Goal: Information Seeking & Learning: Learn about a topic

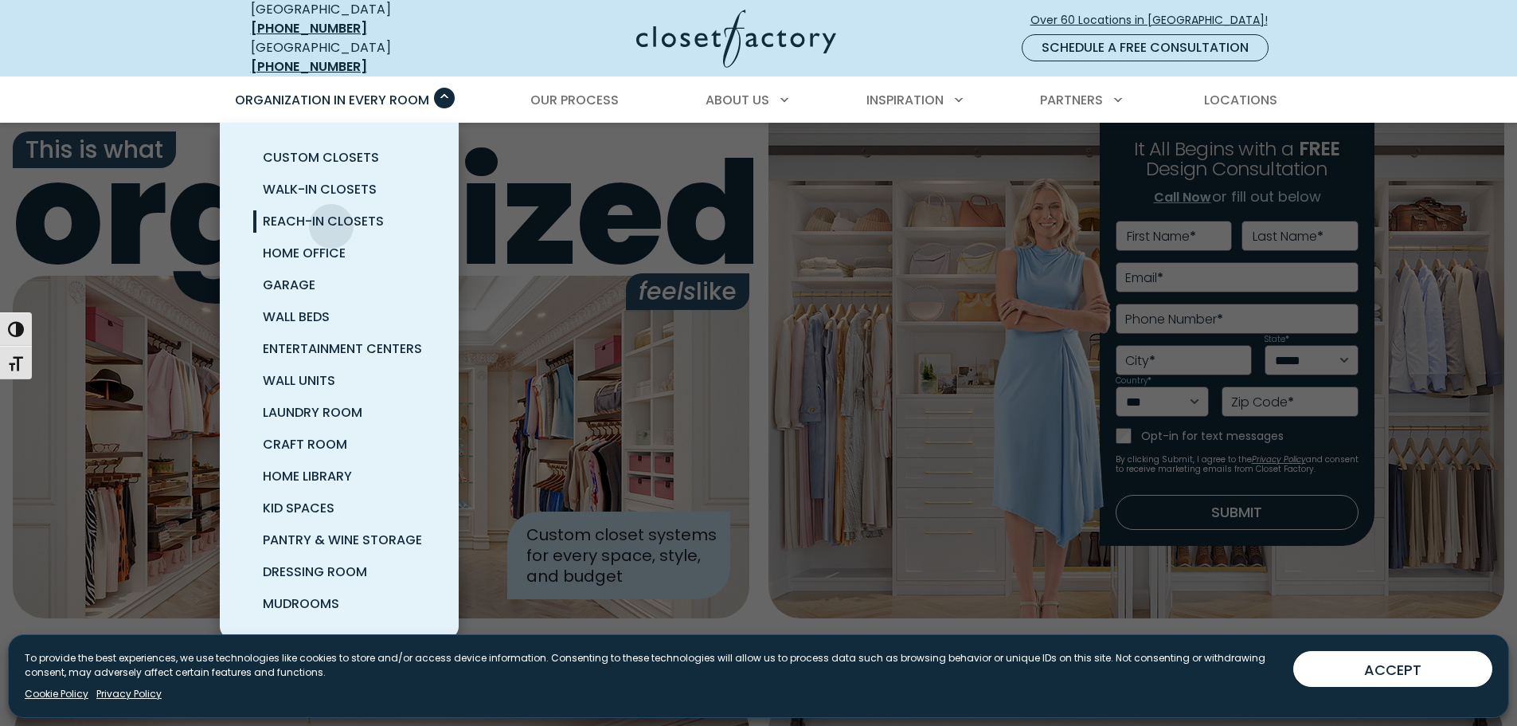
click at [331, 214] on span "Reach-In Closets" at bounding box center [323, 221] width 121 height 18
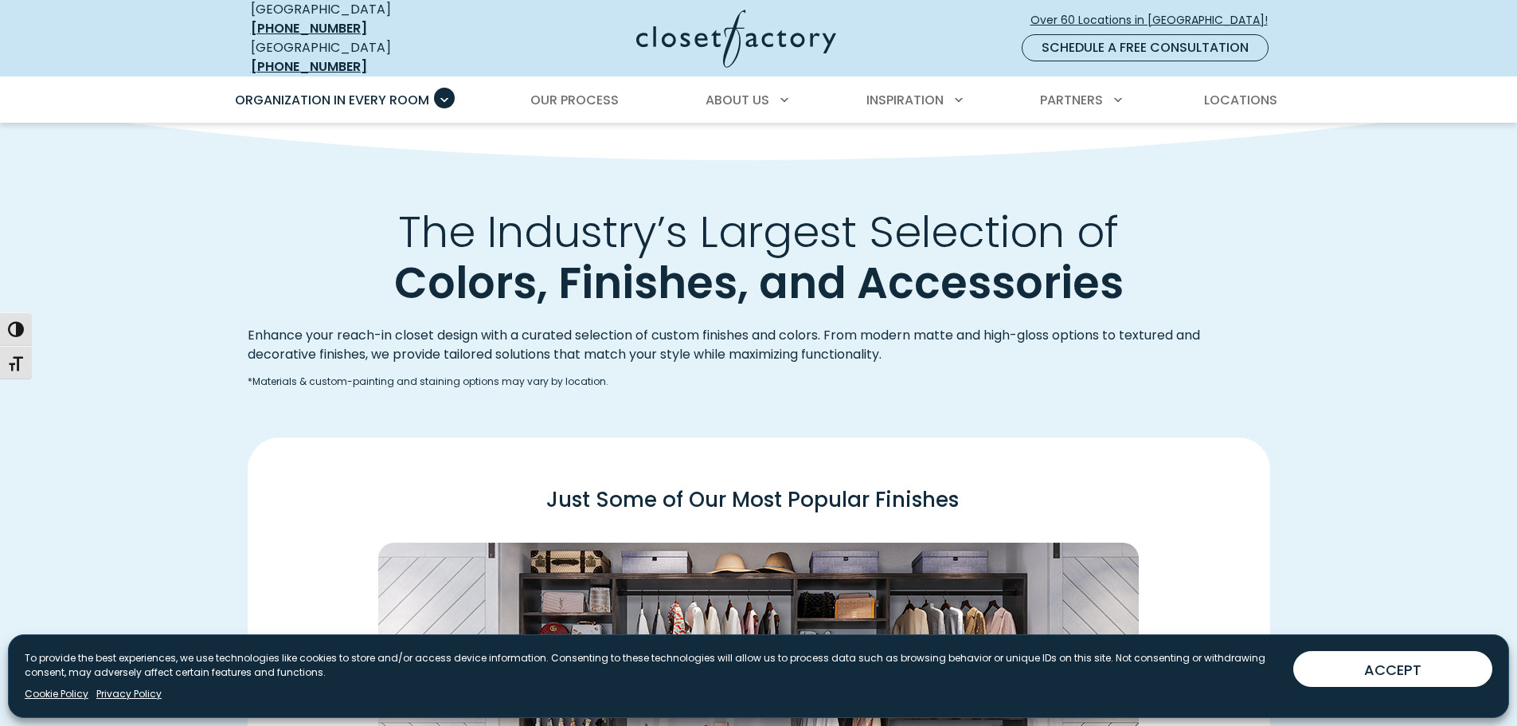
scroll to position [1911, 0]
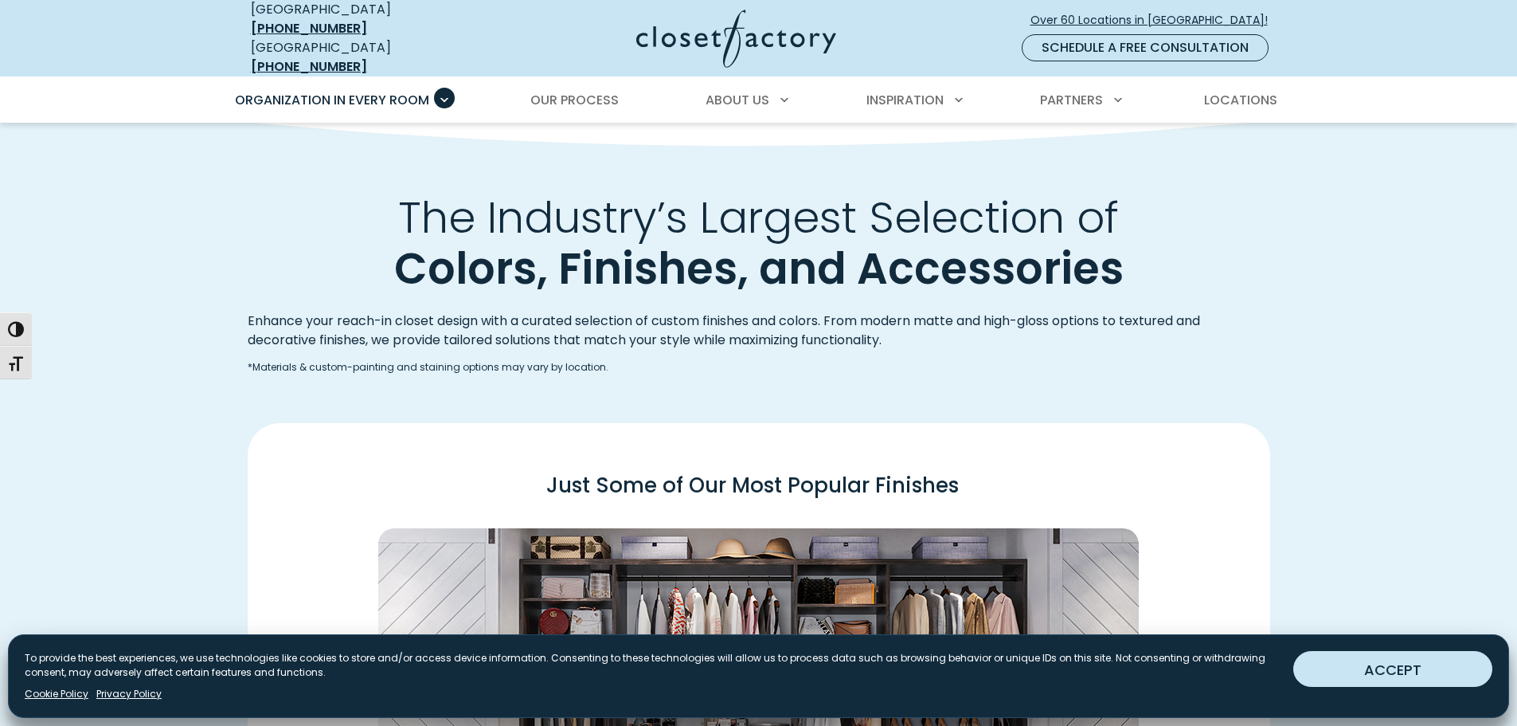
click at [1481, 671] on button "ACCEPT" at bounding box center [1392, 669] width 199 height 36
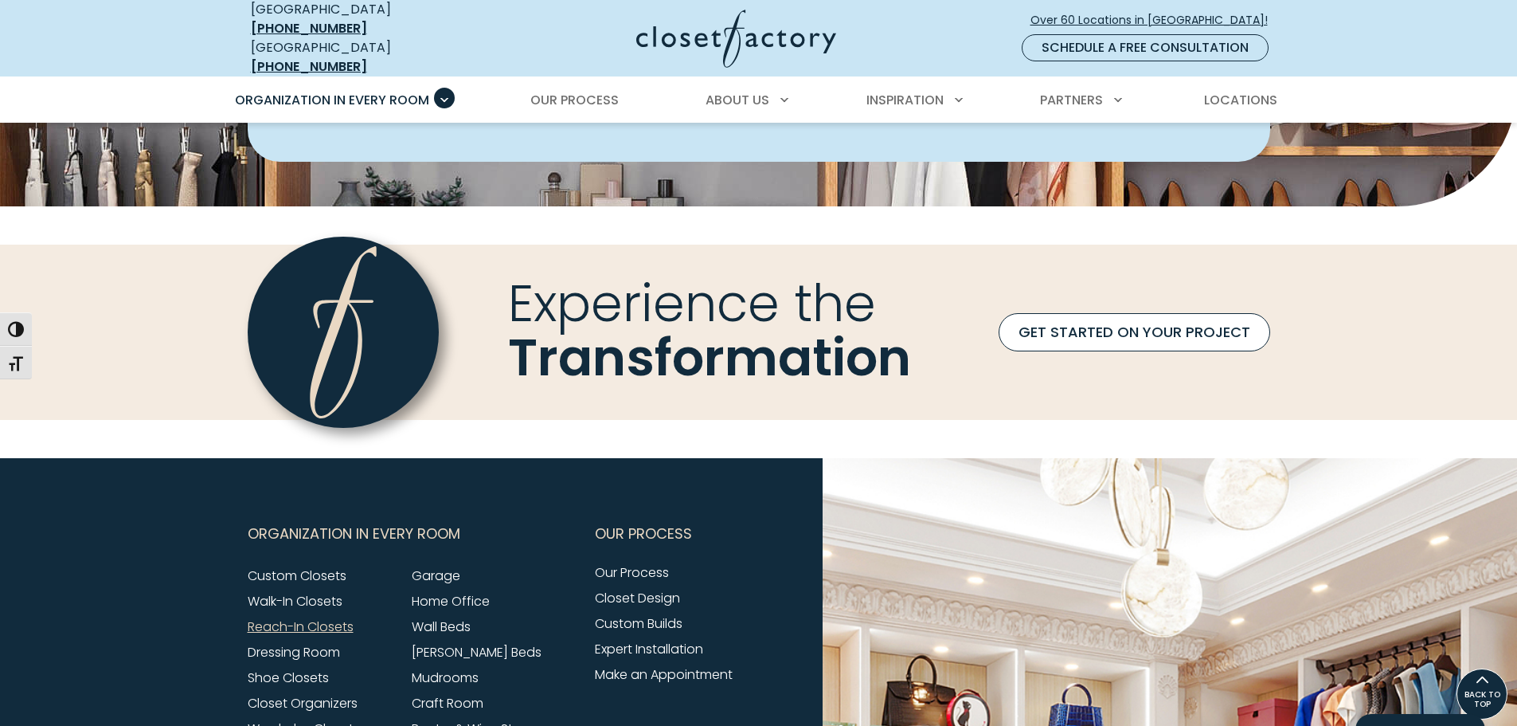
scroll to position [4858, 0]
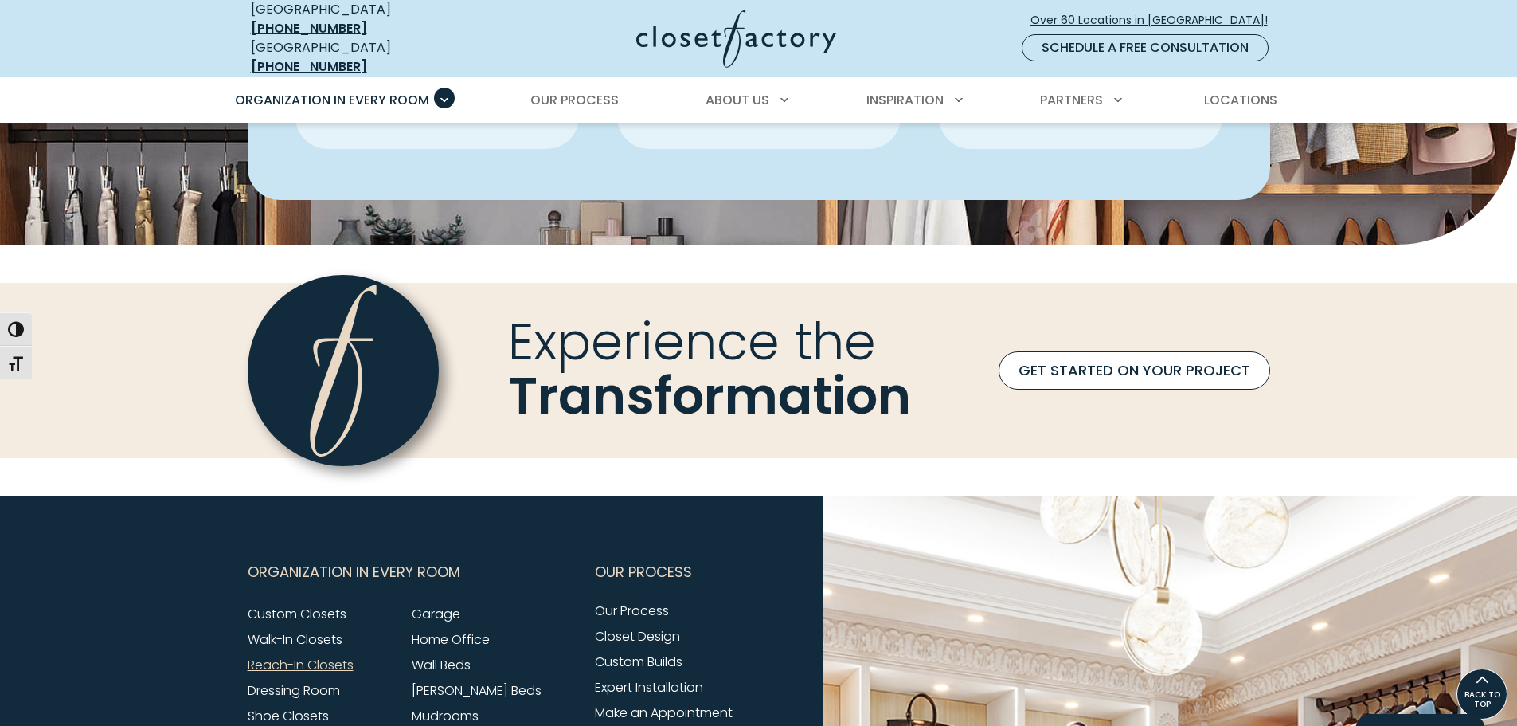
click at [1143, 356] on link "GET STARTED ON YOUR PROJECT" at bounding box center [1135, 370] width 272 height 38
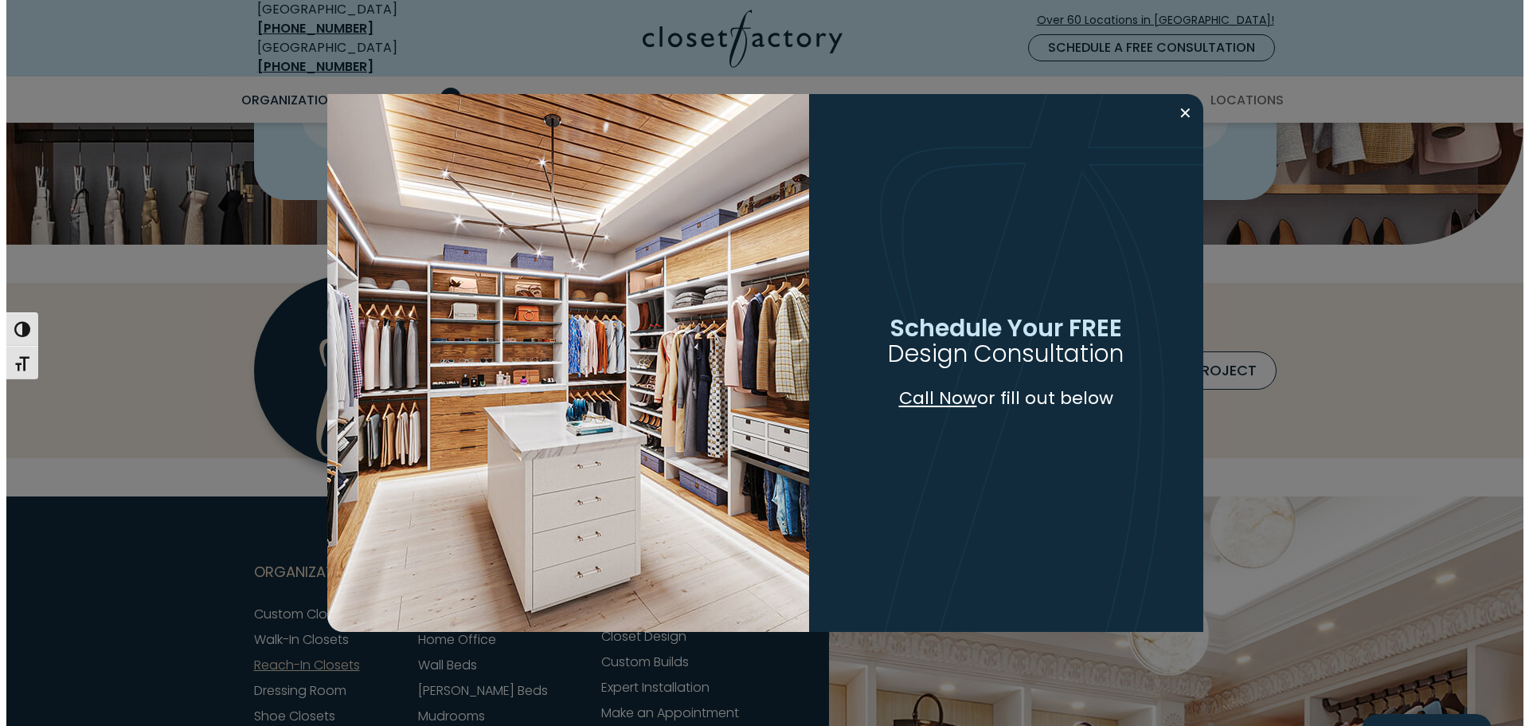
scroll to position [4859, 0]
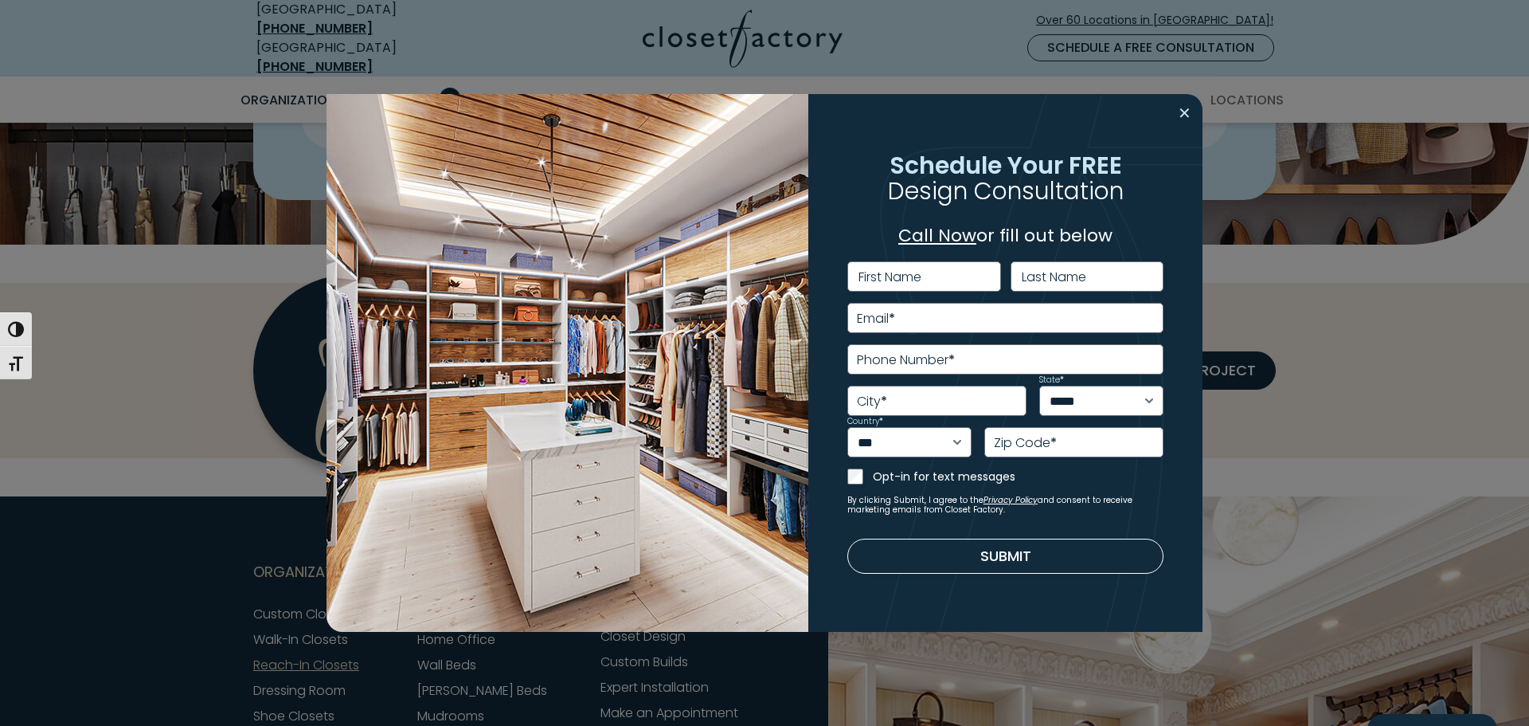
click at [1184, 115] on button "Close modal" at bounding box center [1184, 112] width 23 height 25
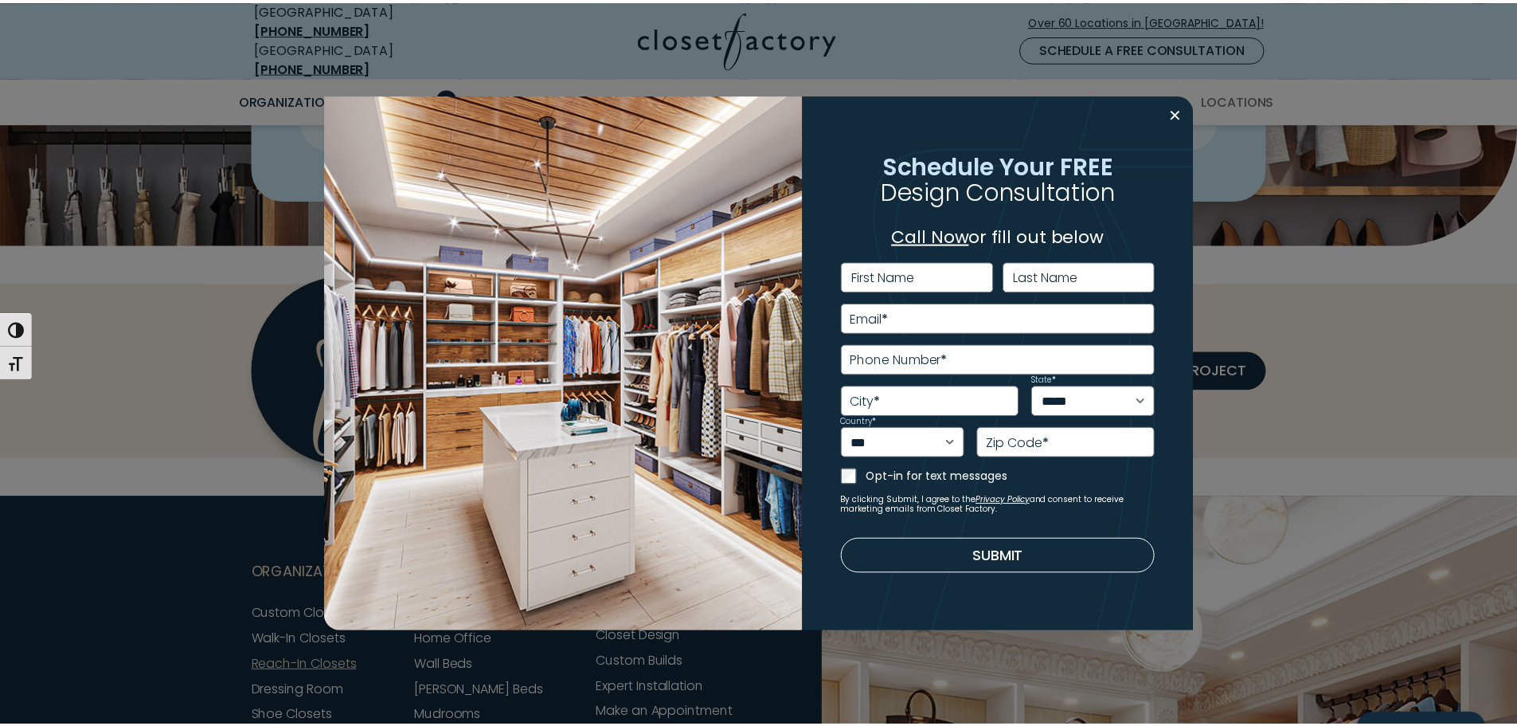
scroll to position [4858, 0]
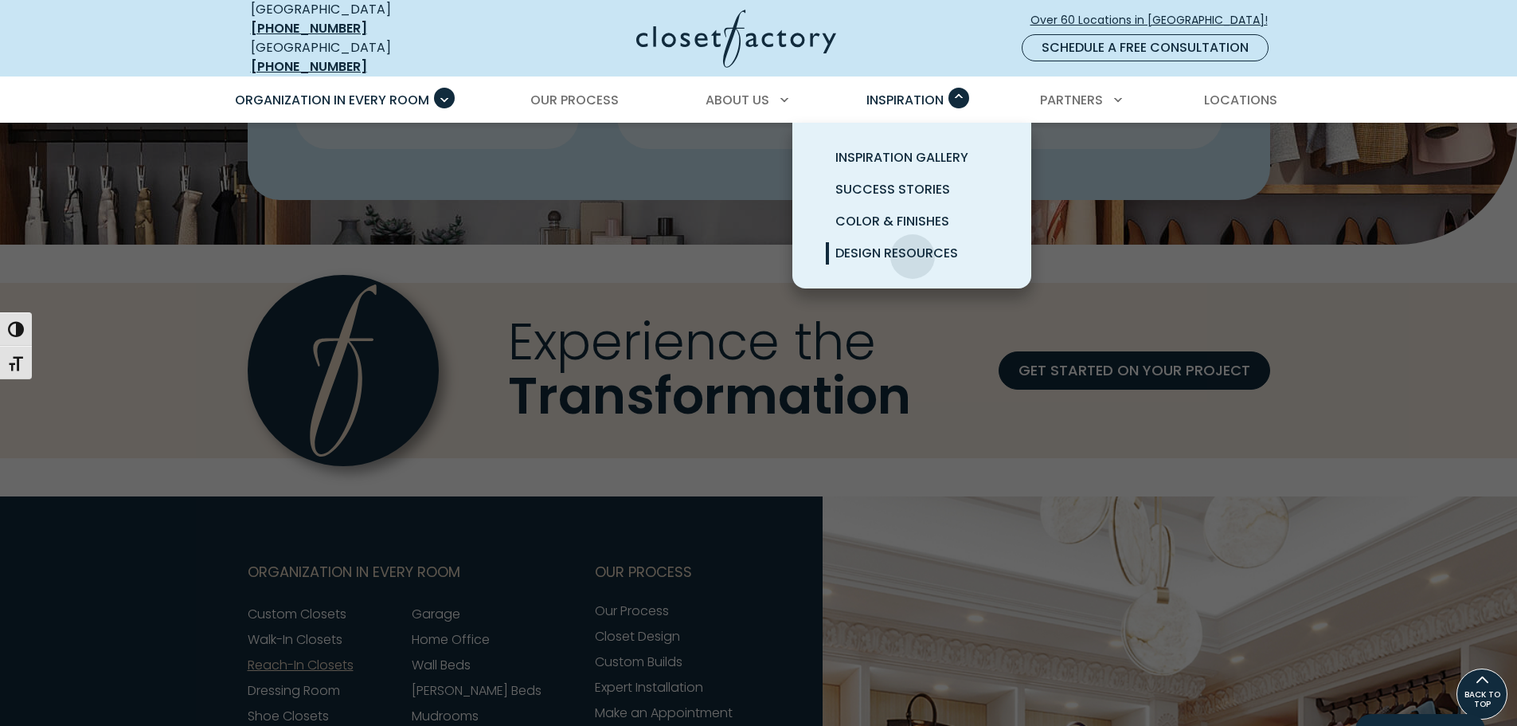
click at [913, 245] on span "Design Resources" at bounding box center [896, 253] width 123 height 18
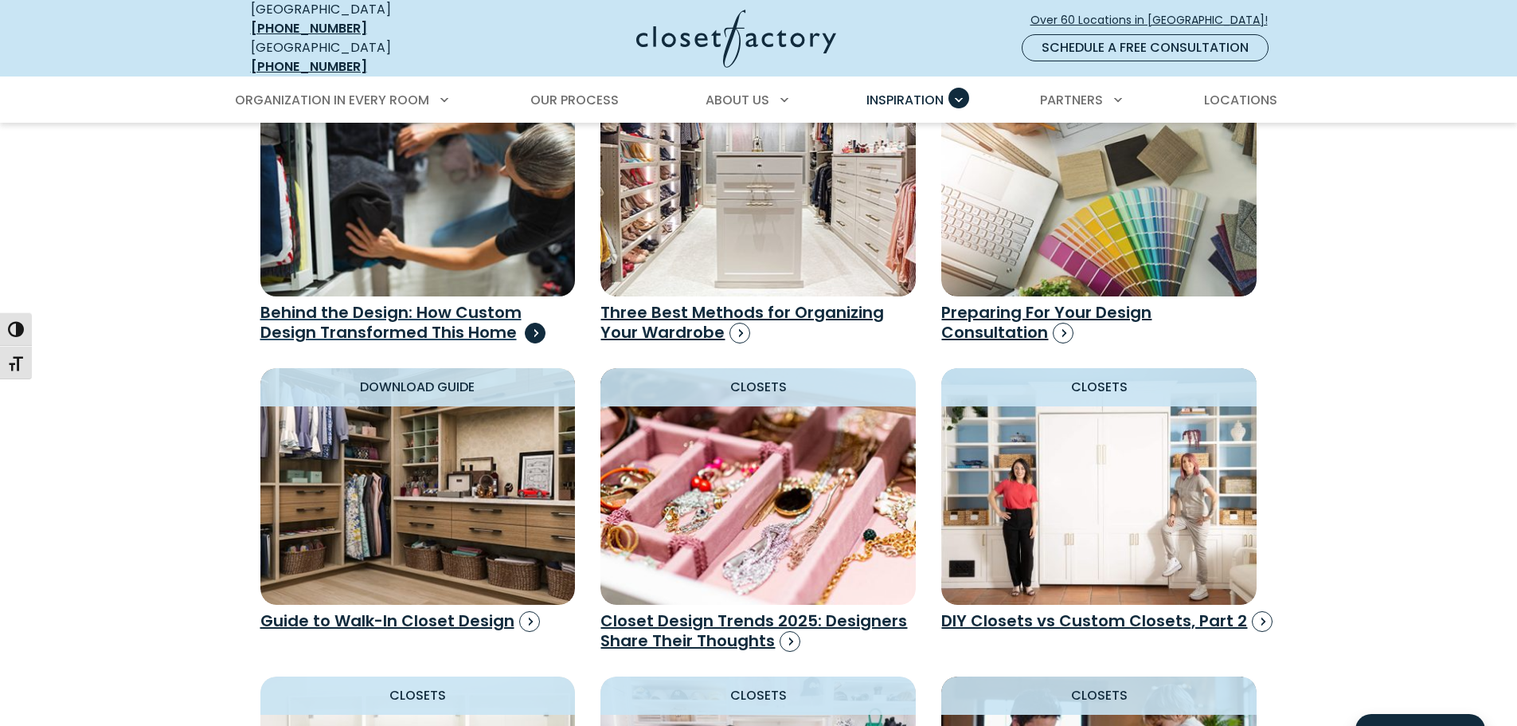
scroll to position [1178, 0]
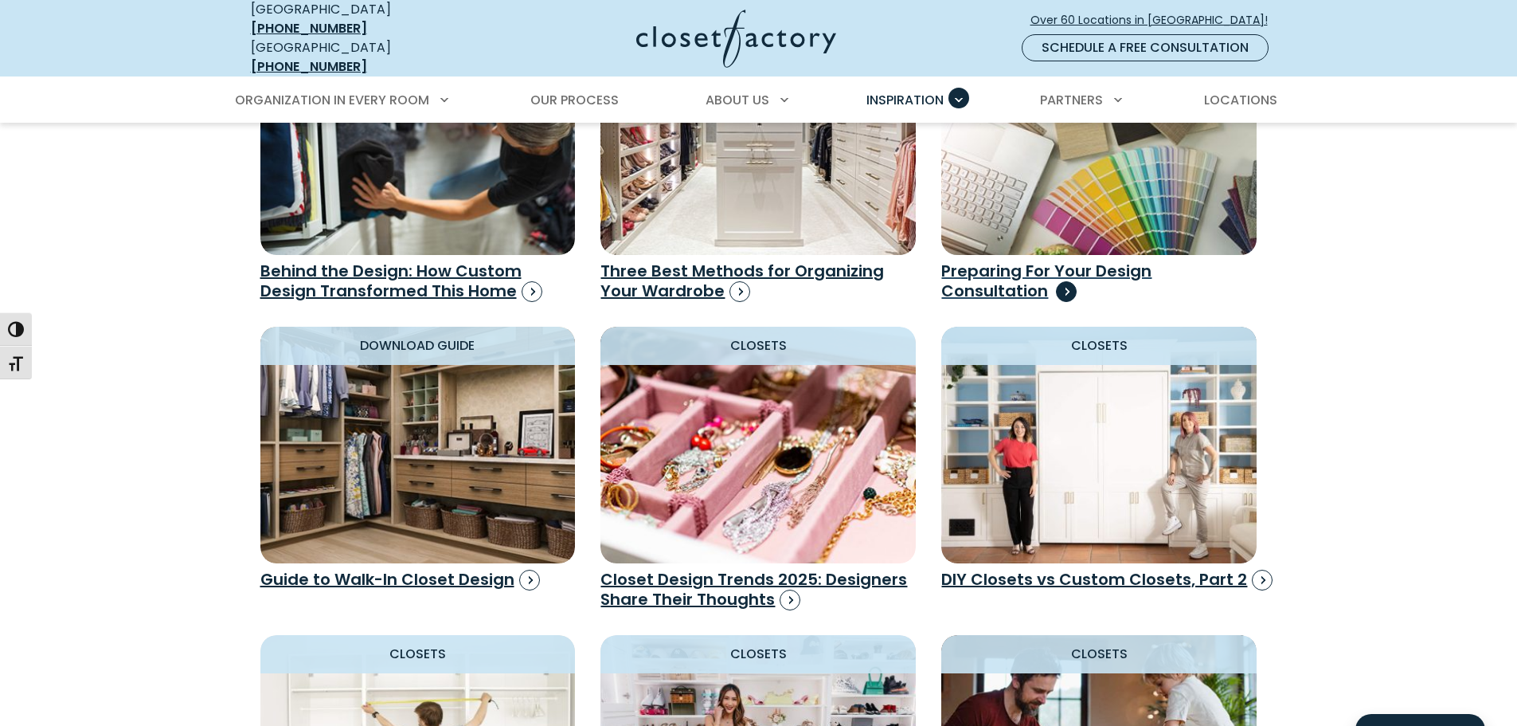
click at [980, 269] on h3 "Preparing For Your Design Consultation" at bounding box center [1098, 281] width 315 height 40
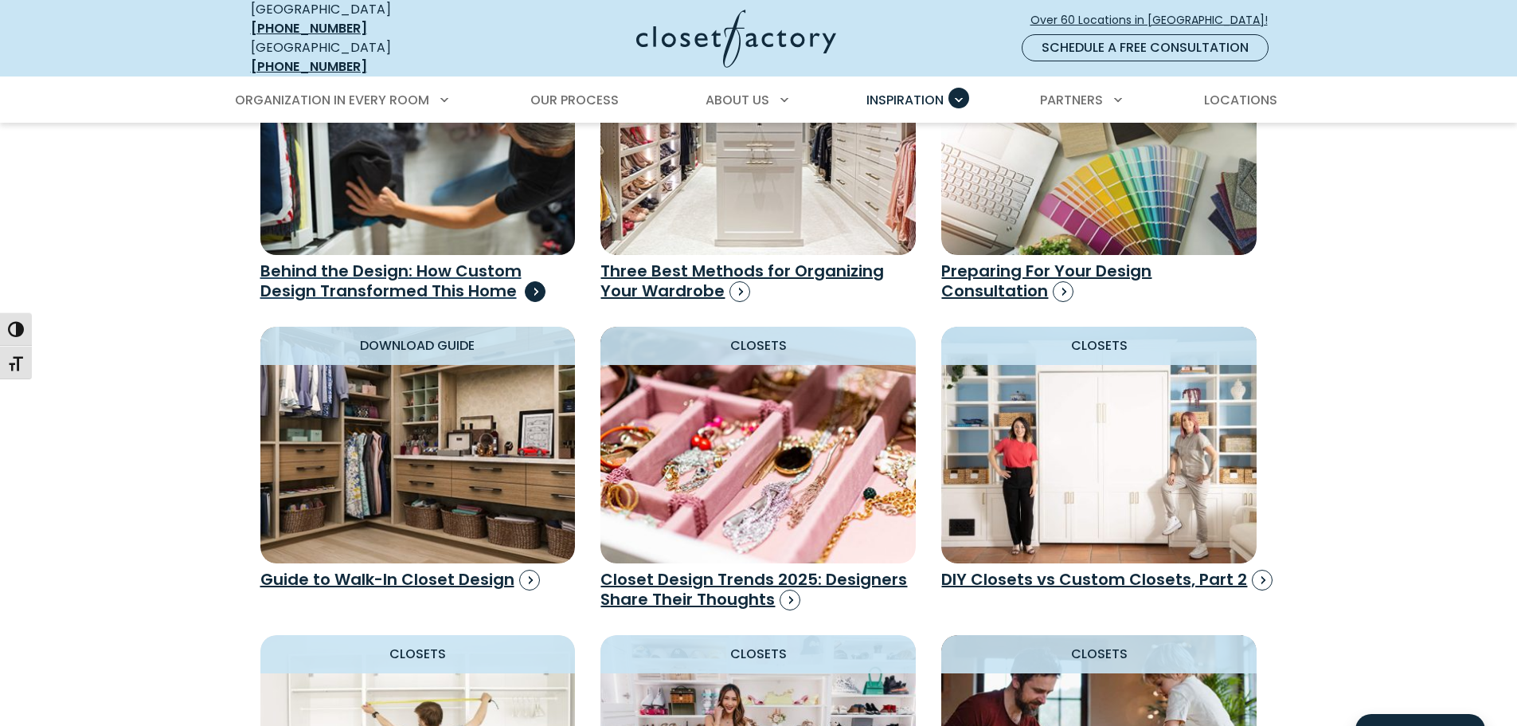
click at [341, 175] on img "Design Resources" at bounding box center [418, 136] width 347 height 260
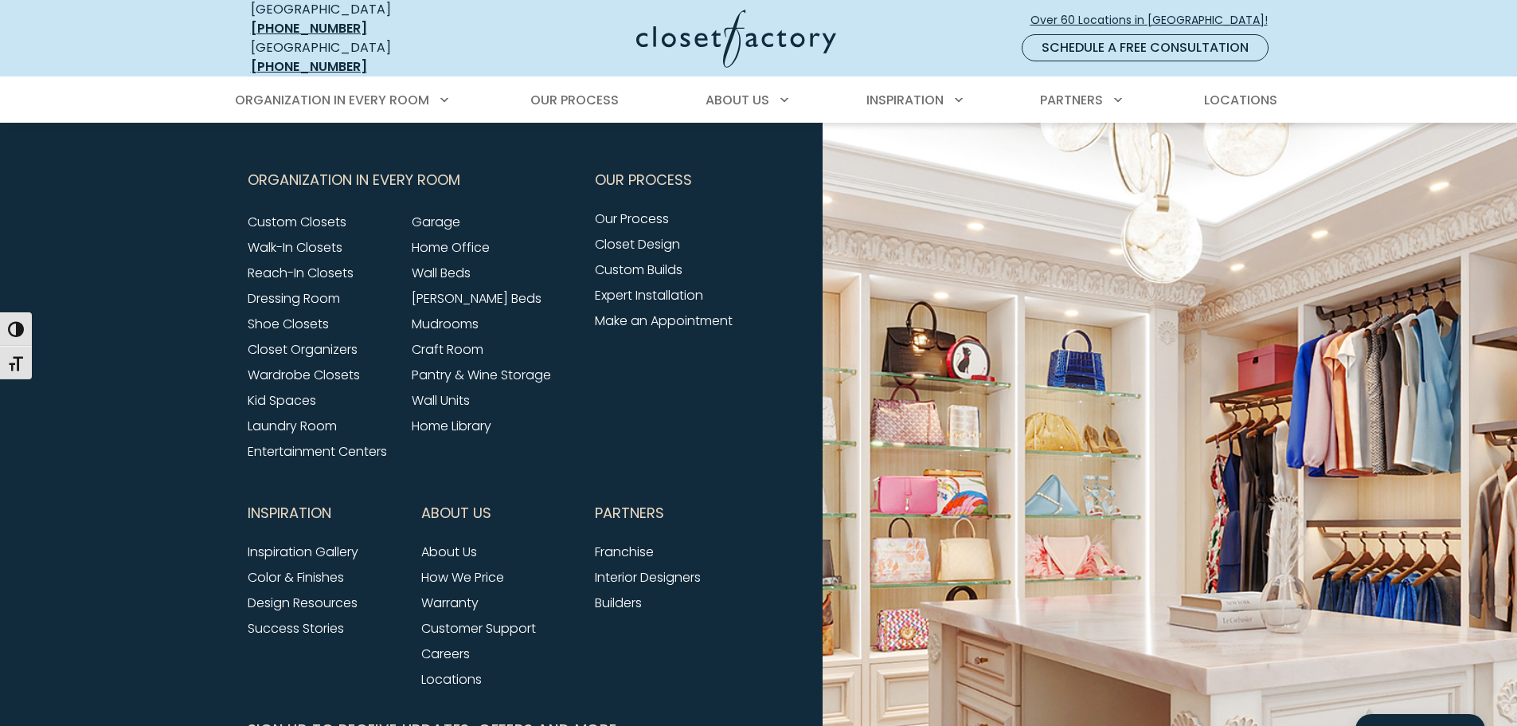
scroll to position [1832, 0]
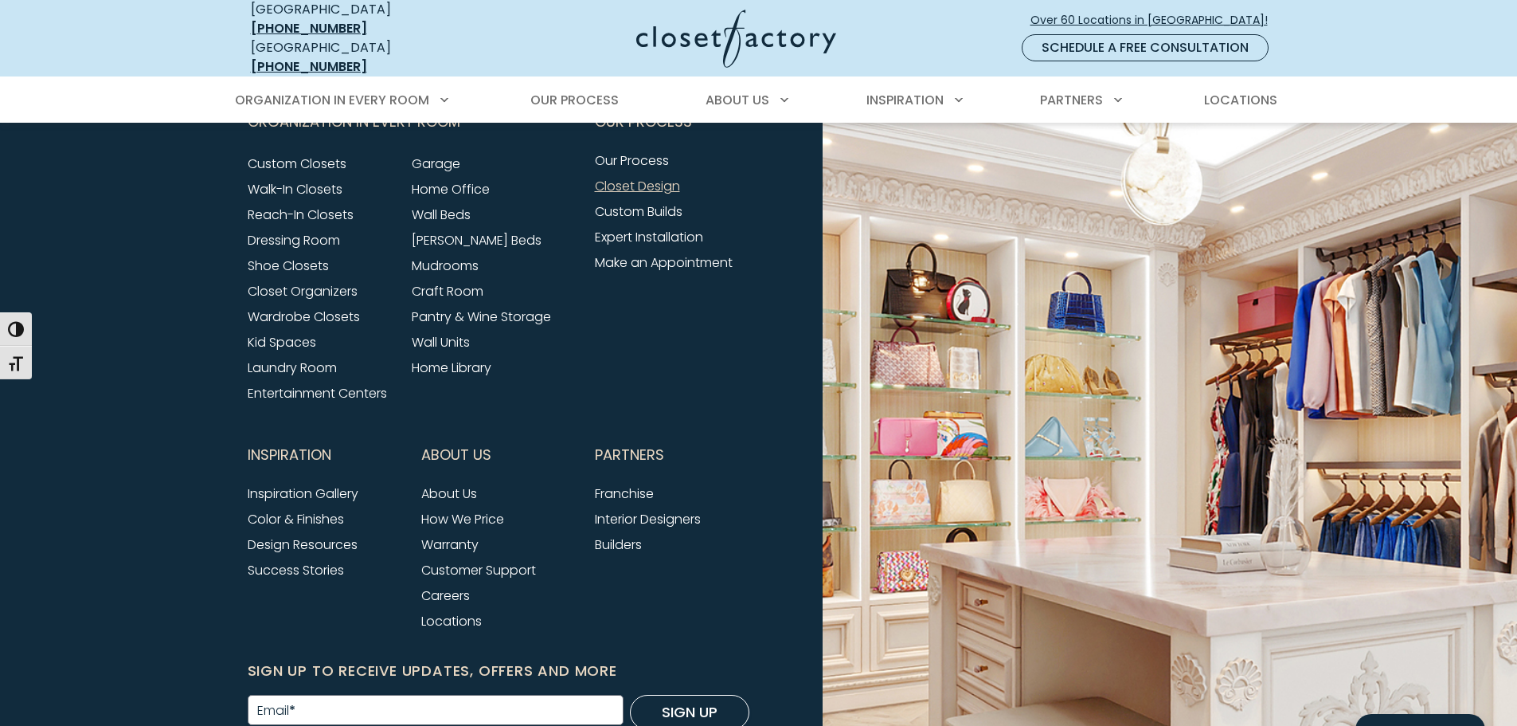
click at [650, 177] on link "Closet Design" at bounding box center [637, 186] width 85 height 18
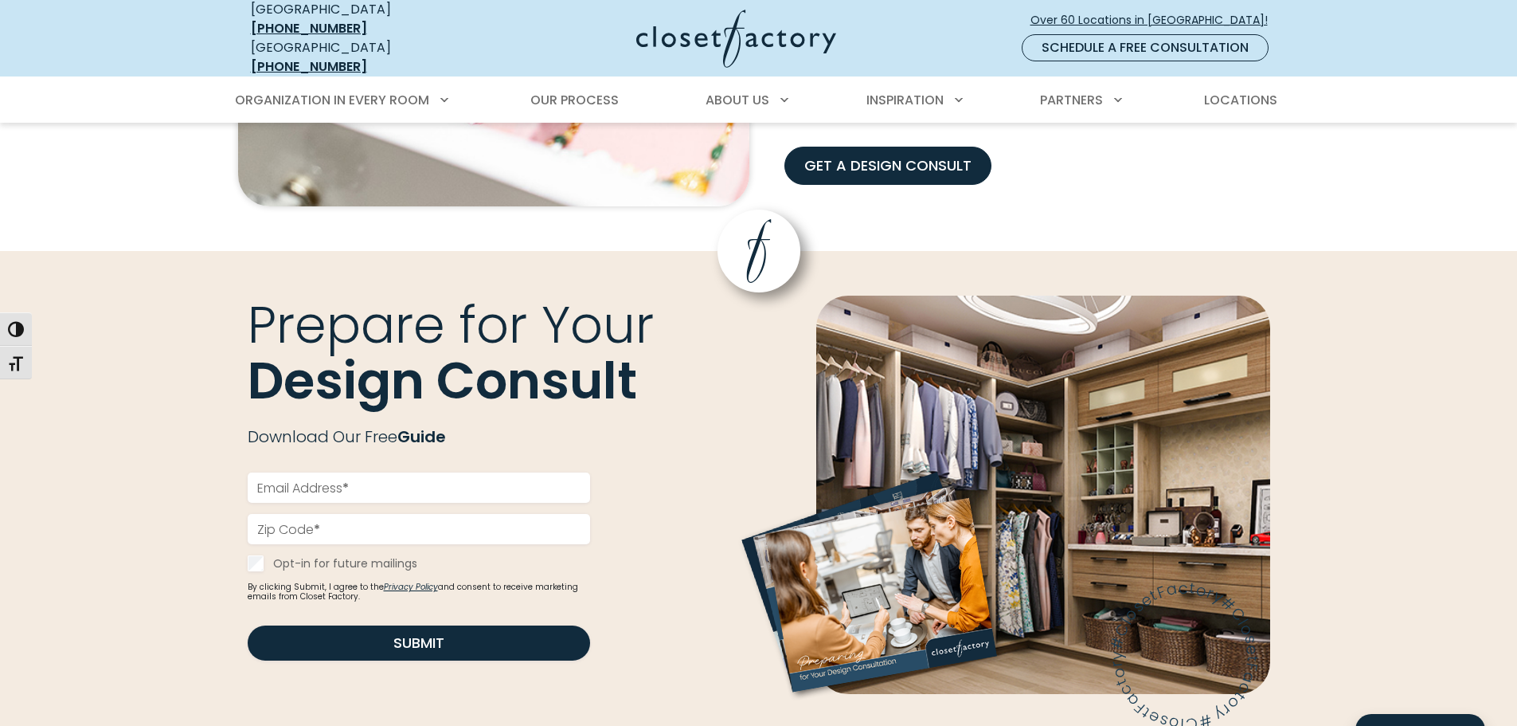
scroll to position [1832, 0]
